Goal: Transaction & Acquisition: Purchase product/service

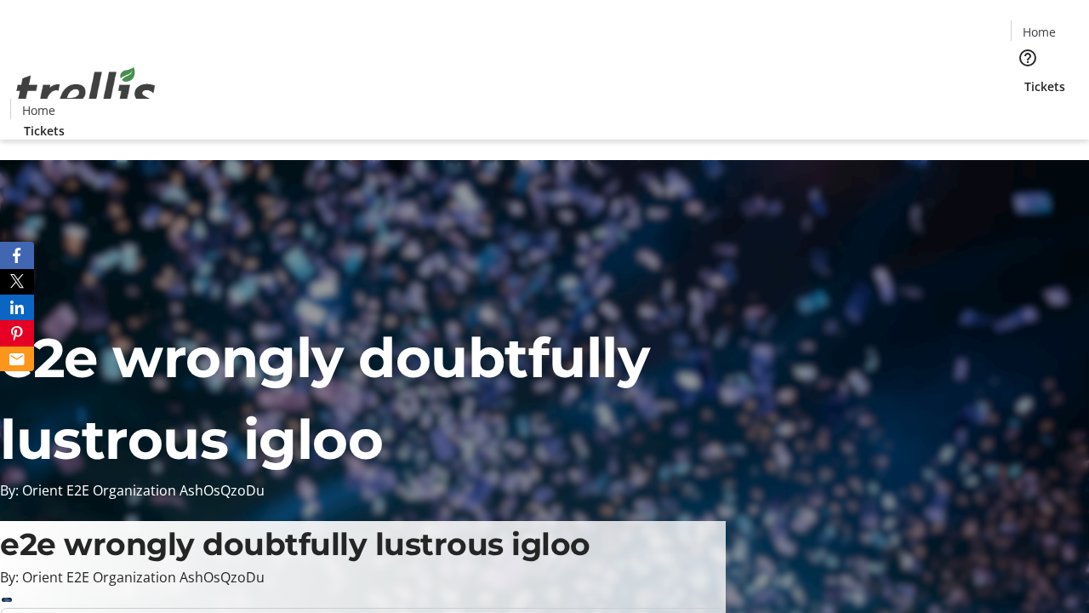
click at [1024, 77] on span "Tickets" at bounding box center [1044, 86] width 41 height 18
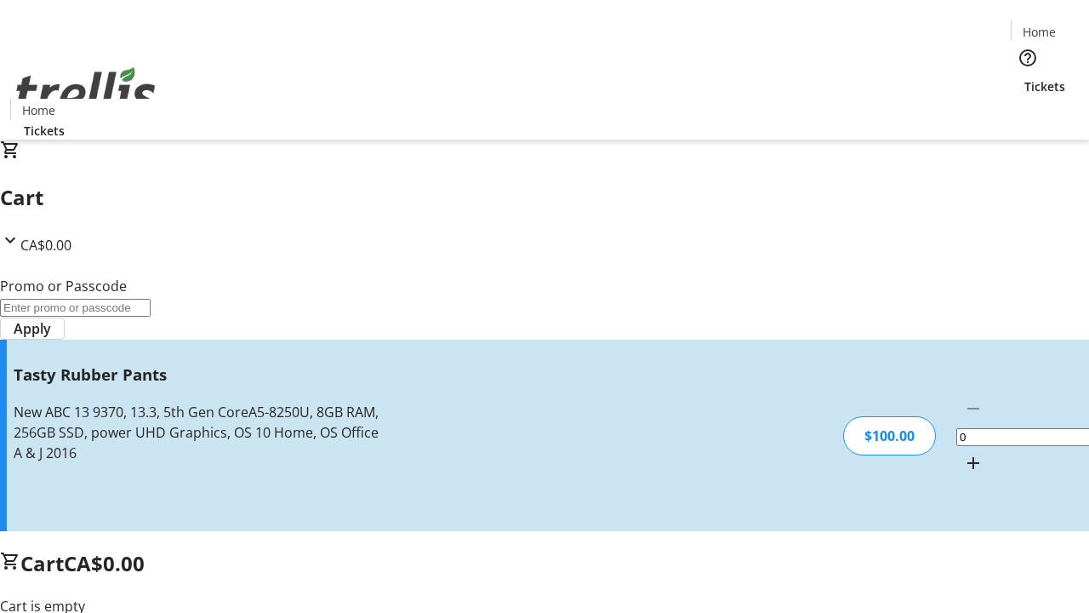
click at [963, 453] on mat-icon "Increment by one" at bounding box center [973, 463] width 20 height 20
type input "1"
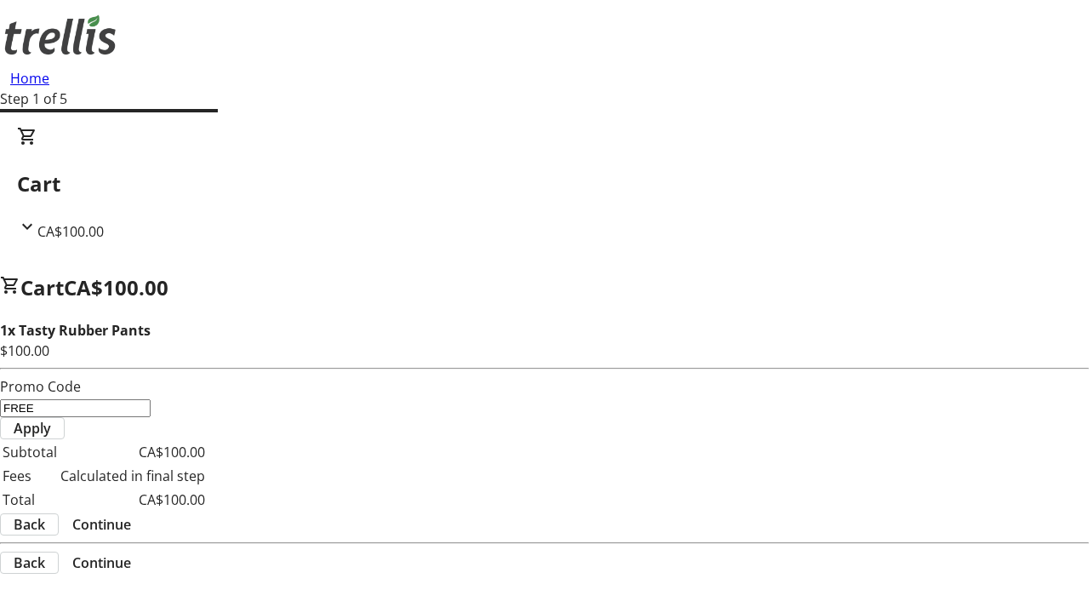
type input "FREE"
click at [51, 418] on span "Apply" at bounding box center [32, 428] width 37 height 20
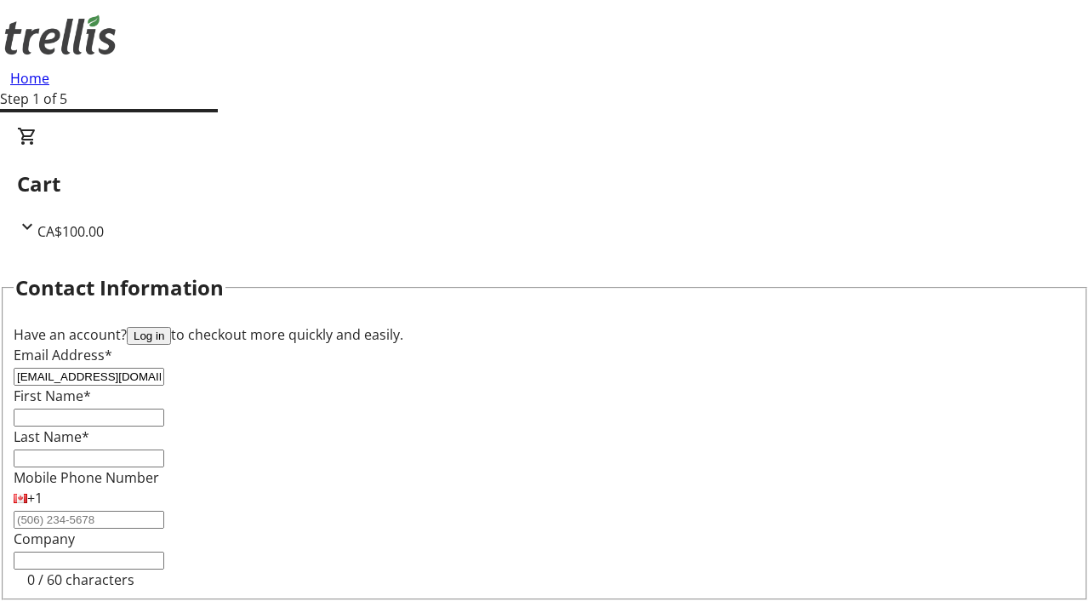
type input "[EMAIL_ADDRESS][DOMAIN_NAME]"
type input "Ashtyn"
type input "[PERSON_NAME]"
